Goal: Task Accomplishment & Management: Manage account settings

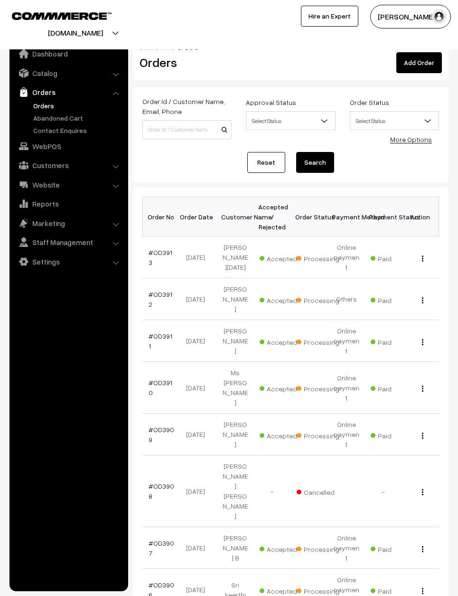
click at [267, 154] on link "Reset" at bounding box center [266, 162] width 38 height 21
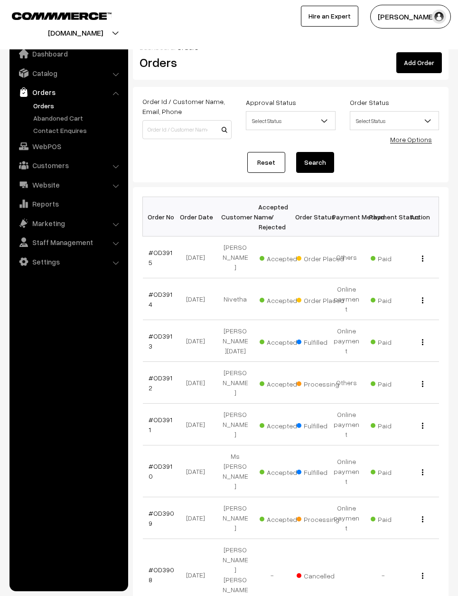
click at [156, 290] on link "#OD3914" at bounding box center [161, 299] width 24 height 18
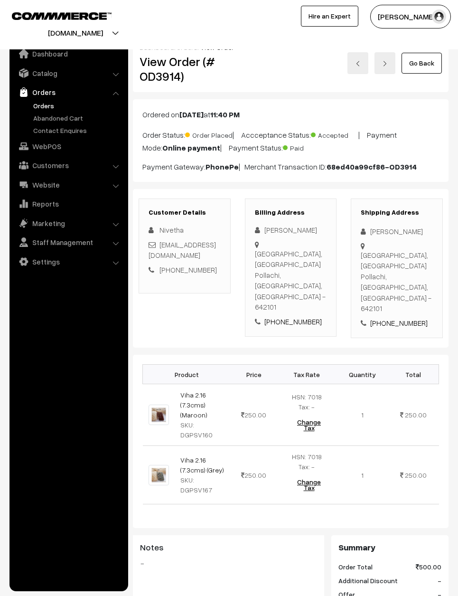
click at [362, 61] on link at bounding box center [358, 63] width 21 height 22
click at [388, 61] on img at bounding box center [385, 64] width 6 height 6
click at [368, 63] on link at bounding box center [358, 63] width 21 height 22
click at [359, 64] on img at bounding box center [358, 64] width 6 height 6
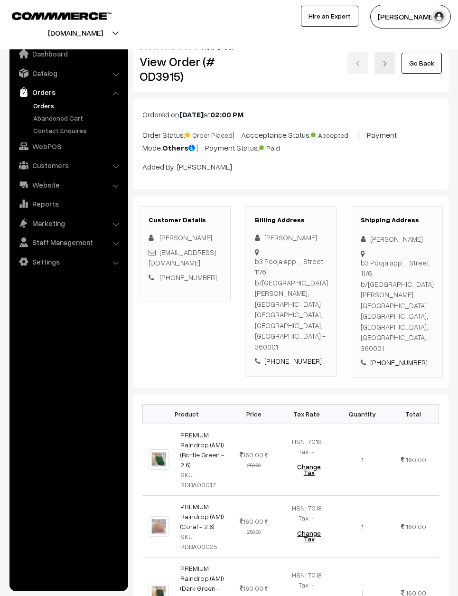
click at [382, 65] on link at bounding box center [385, 63] width 21 height 22
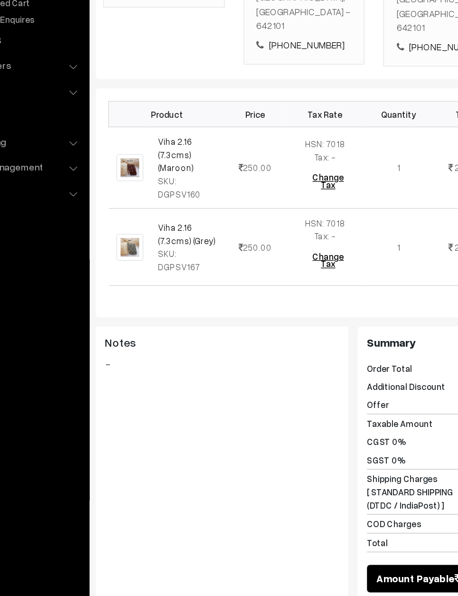
scroll to position [181, 0]
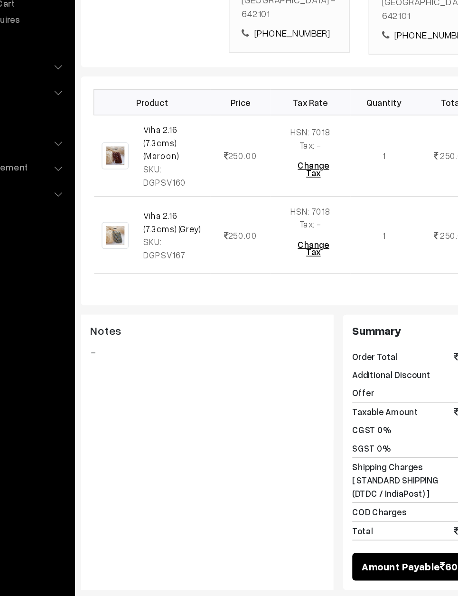
click at [199, 570] on button "Mark as Processing" at bounding box center [236, 580] width 75 height 21
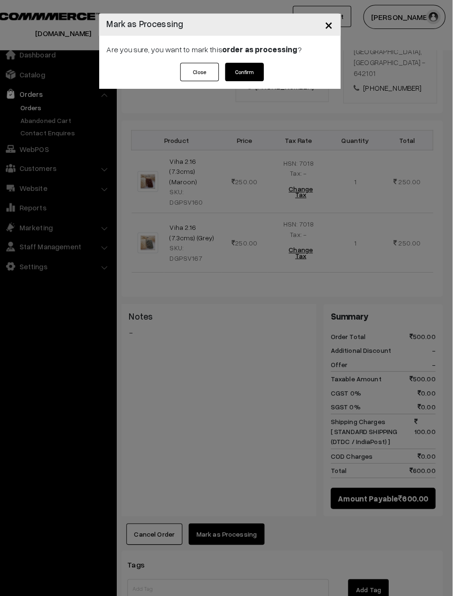
scroll to position [229, 0]
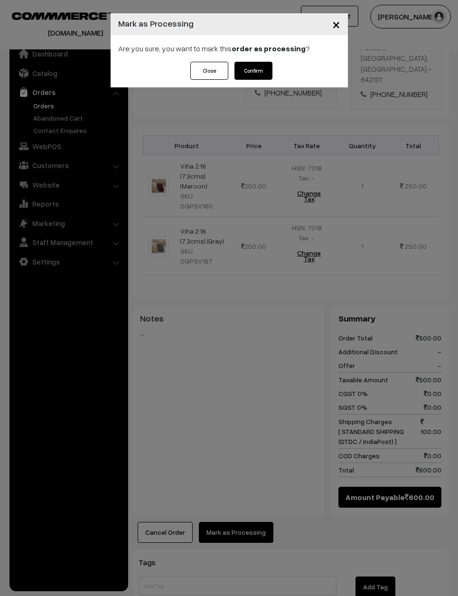
click at [259, 65] on button "Confirm" at bounding box center [254, 71] width 38 height 18
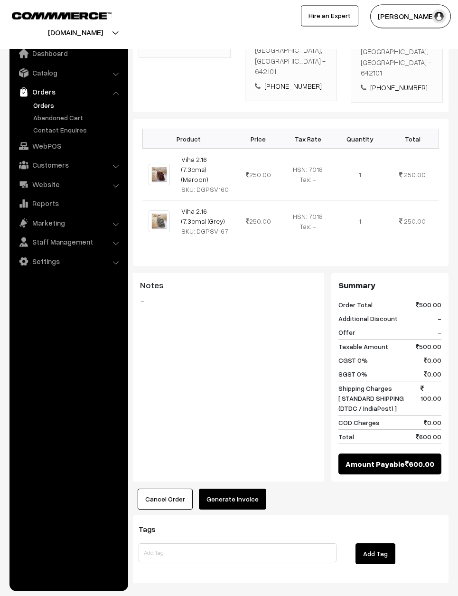
scroll to position [235, 0]
click at [228, 493] on button "Generate Invoice" at bounding box center [232, 499] width 67 height 21
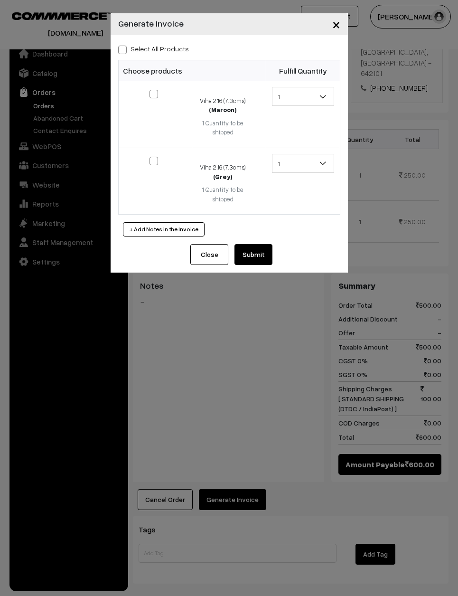
click at [119, 50] on span at bounding box center [122, 50] width 9 height 9
click at [119, 50] on input "Select All Products" at bounding box center [121, 48] width 6 height 6
checkbox input "true"
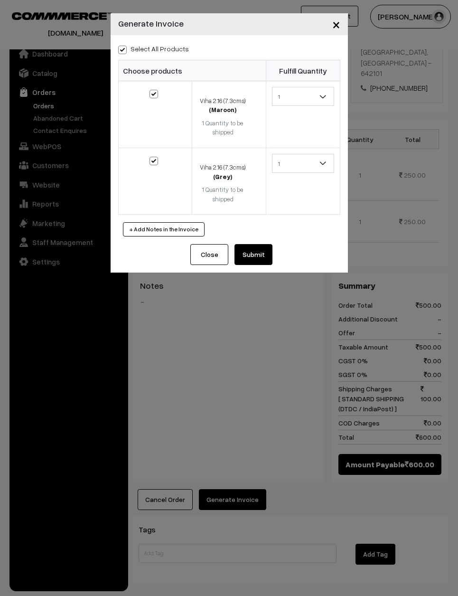
click at [251, 246] on button "Submit" at bounding box center [254, 254] width 38 height 21
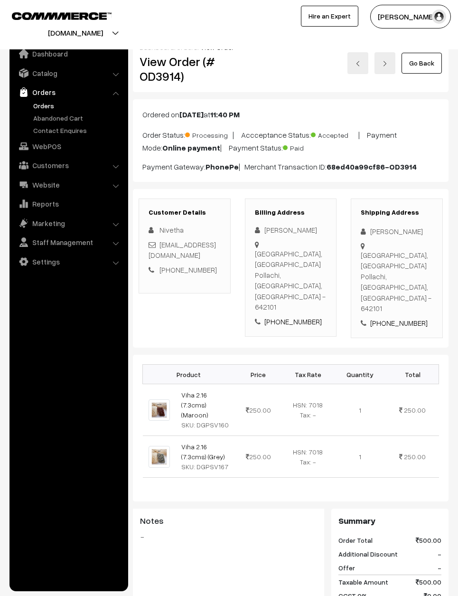
click at [393, 56] on link at bounding box center [385, 63] width 21 height 22
click at [361, 61] on img at bounding box center [358, 64] width 6 height 6
click at [361, 63] on img at bounding box center [358, 64] width 6 height 6
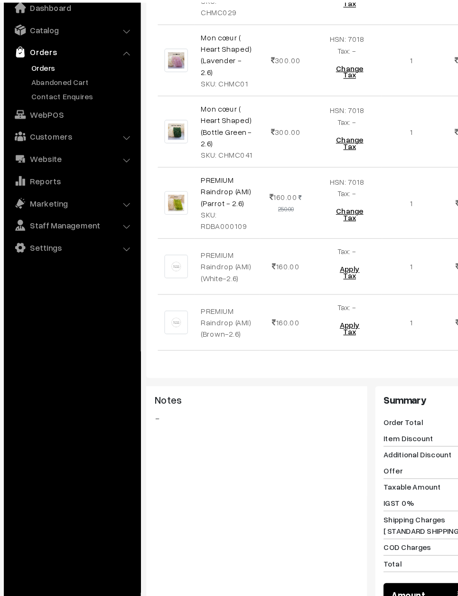
scroll to position [2903, 0]
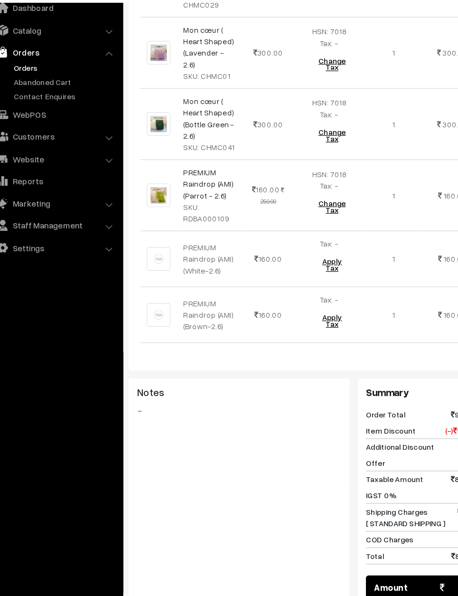
click at [217, 592] on button "Mark as Processing" at bounding box center [236, 602] width 75 height 21
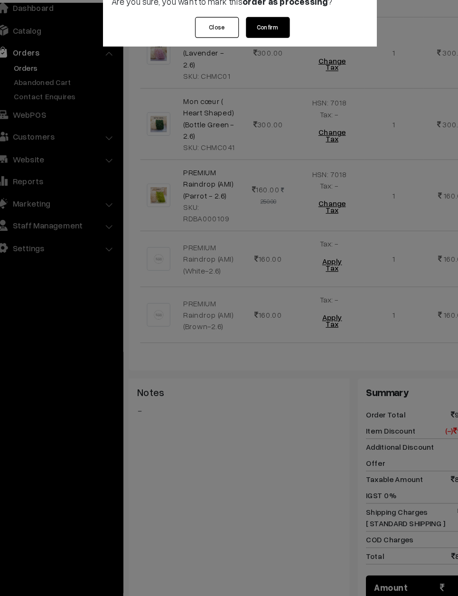
click at [240, 62] on button "Confirm" at bounding box center [254, 71] width 38 height 18
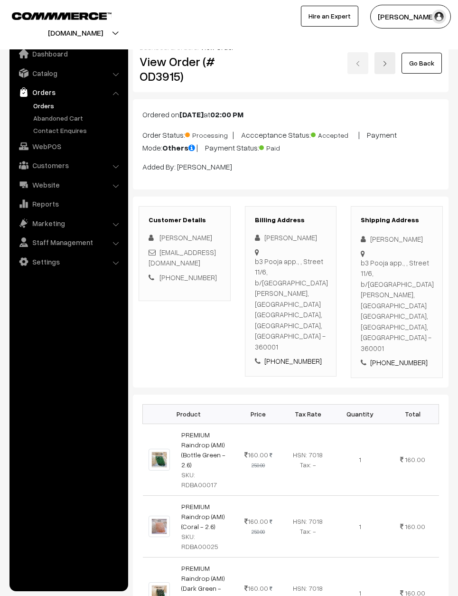
click at [427, 62] on link "Go Back" at bounding box center [422, 63] width 40 height 21
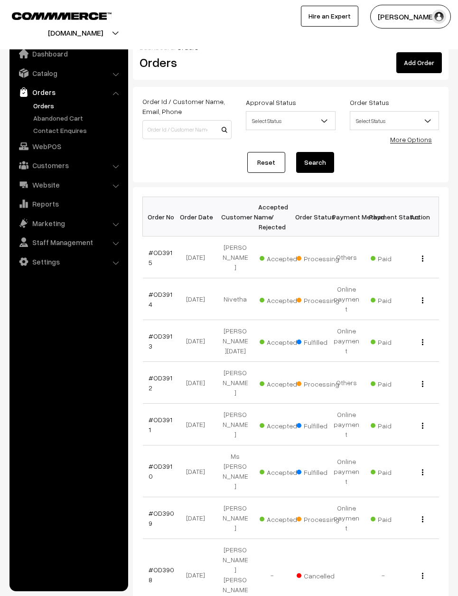
click at [272, 159] on link "Reset" at bounding box center [266, 162] width 38 height 21
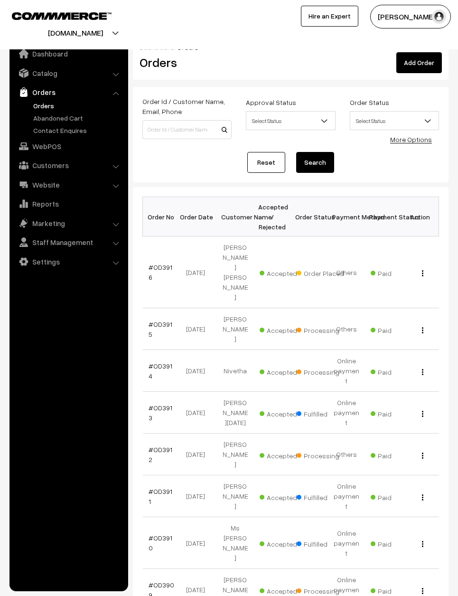
click at [159, 263] on link "#OD3916" at bounding box center [161, 272] width 24 height 18
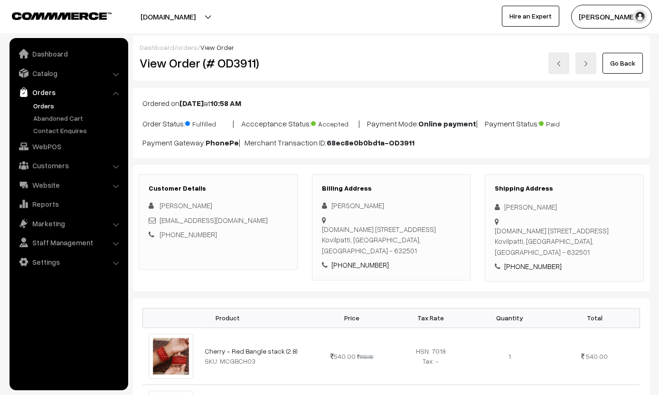
click at [635, 63] on link "Go Back" at bounding box center [622, 63] width 40 height 21
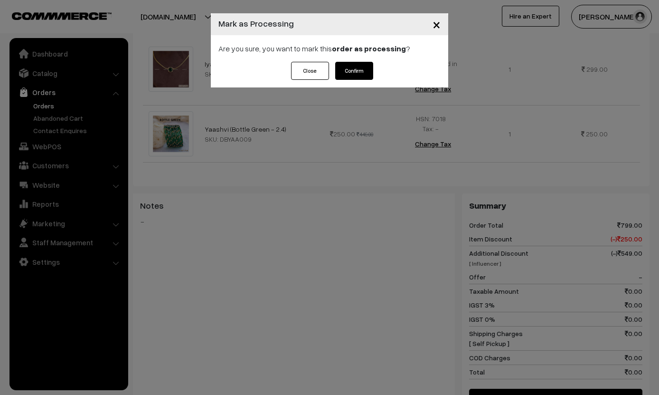
click at [358, 70] on button "Confirm" at bounding box center [354, 71] width 38 height 18
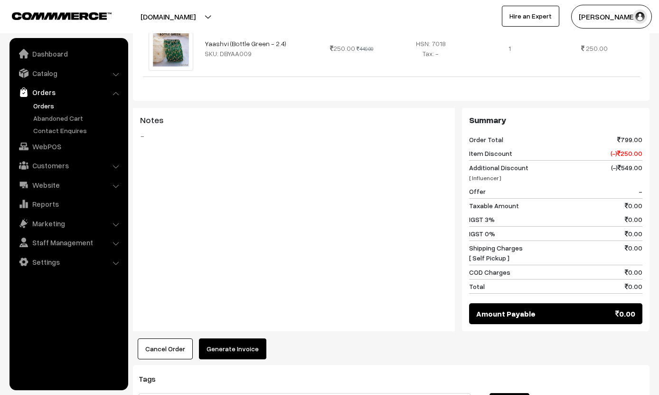
scroll to position [404, 0]
click at [246, 338] on button "Generate Invoice" at bounding box center [232, 348] width 67 height 21
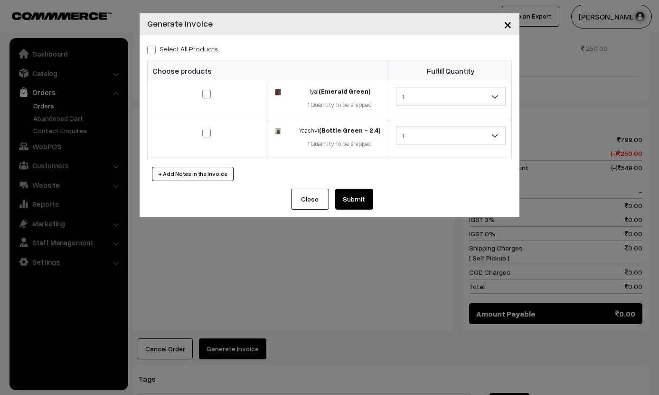
click at [163, 51] on label "Select All Products" at bounding box center [182, 49] width 71 height 10
click at [153, 51] on input "Select All Products" at bounding box center [150, 48] width 6 height 6
checkbox input "true"
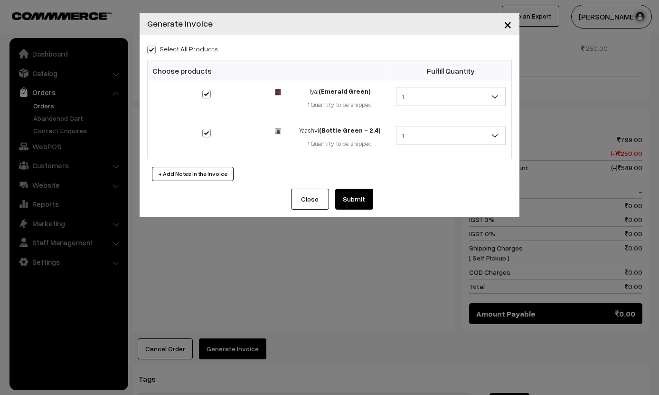
click at [357, 191] on button "Submit" at bounding box center [354, 198] width 38 height 21
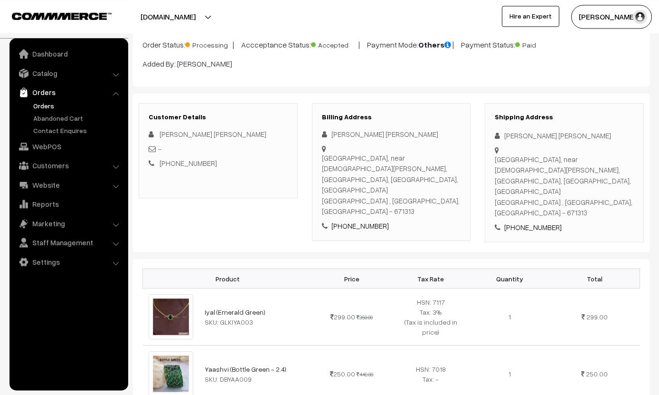
scroll to position [77, 0]
